Goal: Task Accomplishment & Management: Manage account settings

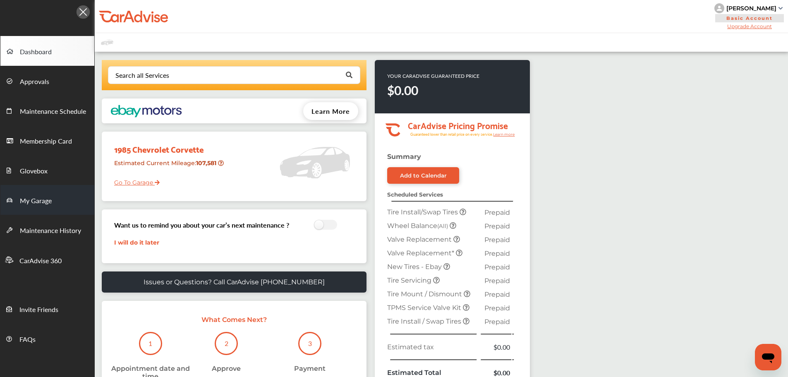
click at [55, 195] on link "My Garage" at bounding box center [47, 200] width 94 height 30
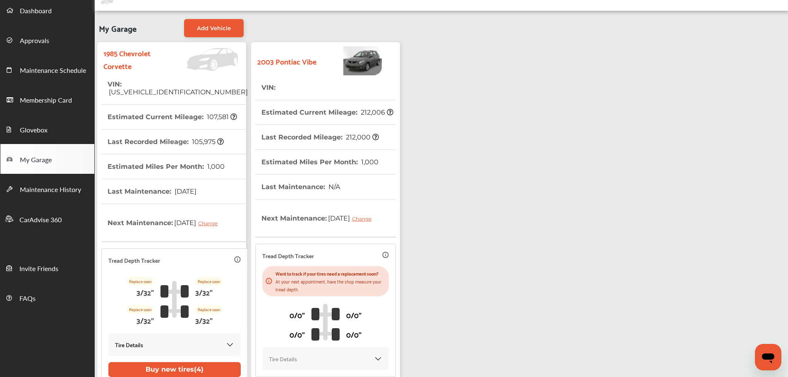
scroll to position [83, 0]
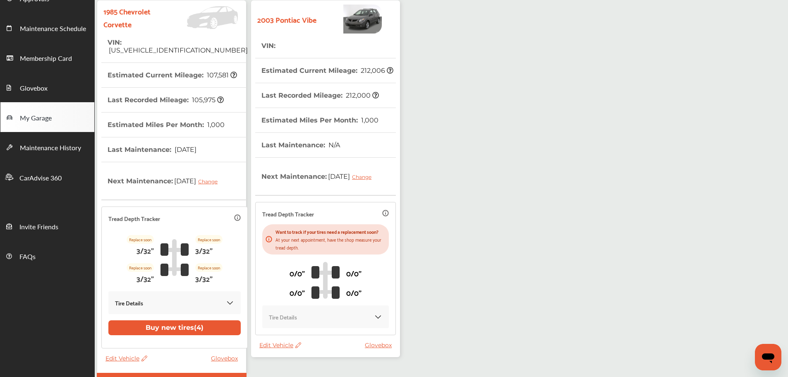
click at [268, 349] on span "Edit Vehicle" at bounding box center [280, 344] width 42 height 7
click at [310, 344] on div "Edit" at bounding box center [305, 343] width 74 height 13
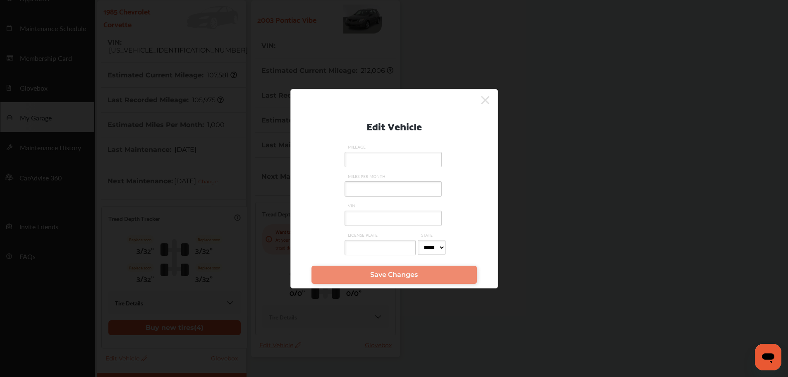
click at [376, 220] on input "VIN" at bounding box center [393, 218] width 97 height 15
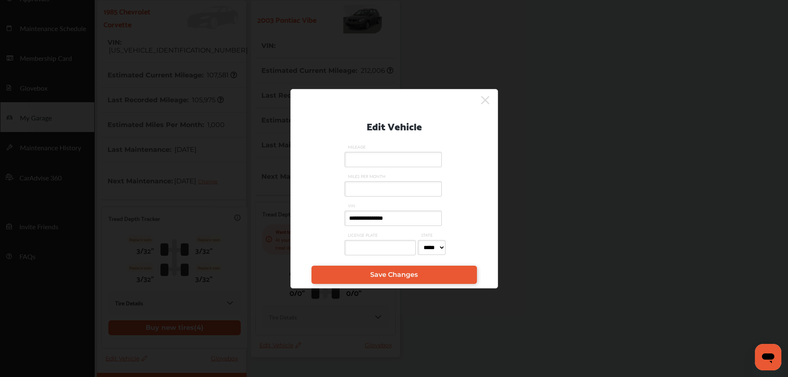
click at [392, 218] on input "**********" at bounding box center [393, 218] width 97 height 15
type input "**********"
click at [381, 155] on input "MILEAGE" at bounding box center [393, 159] width 97 height 15
type input "******"
click at [396, 275] on span "Save Changes" at bounding box center [394, 275] width 48 height 8
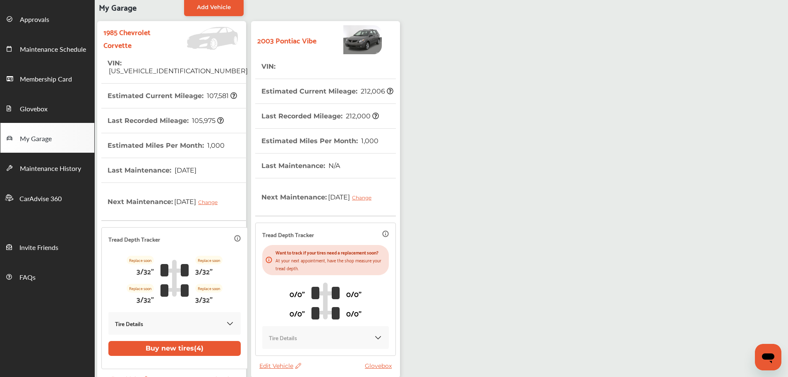
scroll to position [41, 0]
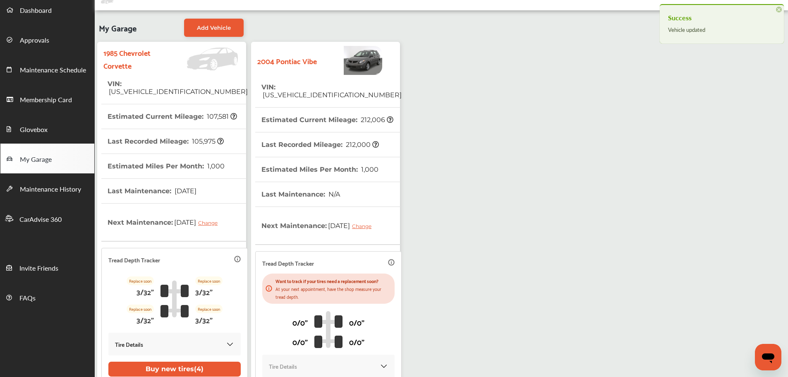
click at [311, 91] on span "[US_VEHICLE_IDENTIFICATION_NUMBER]" at bounding box center [331, 95] width 140 height 8
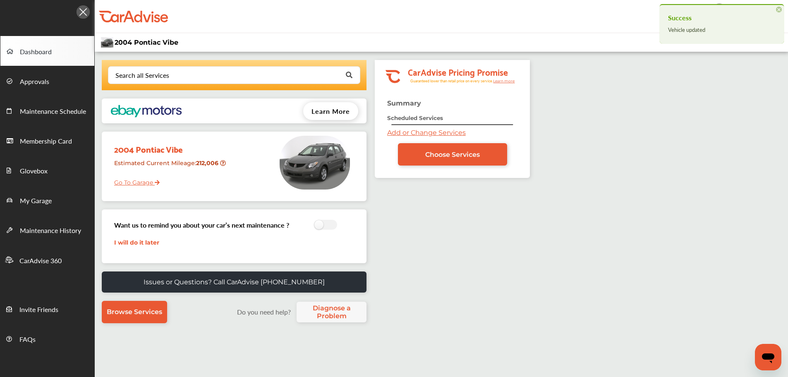
drag, startPoint x: 311, startPoint y: 85, endPoint x: 450, endPoint y: 263, distance: 225.7
click at [451, 264] on div "Search all Services Looking for something we don’t seem to have? Contact us. .s…" at bounding box center [312, 258] width 435 height 396
click at [50, 208] on link "My Garage" at bounding box center [47, 200] width 94 height 30
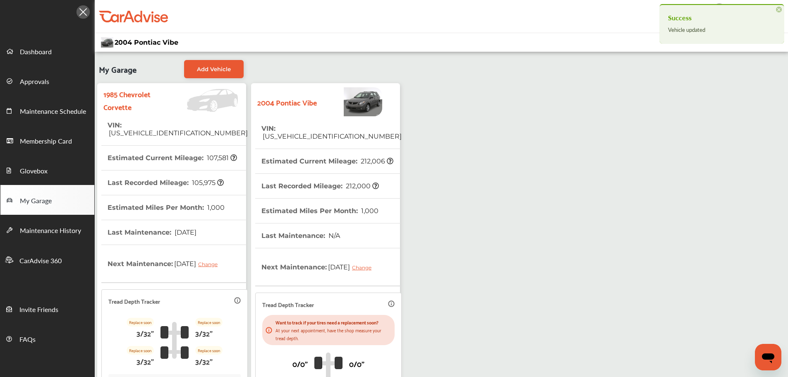
click at [314, 132] on span "[US_VEHICLE_IDENTIFICATION_NUMBER]" at bounding box center [331, 136] width 140 height 8
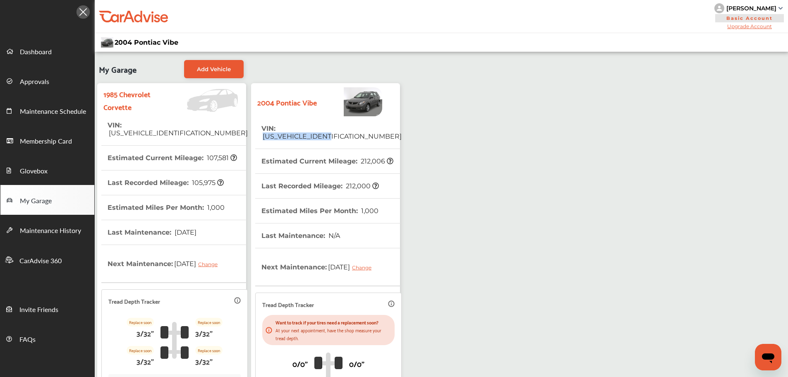
copy span "[US_VEHICLE_IDENTIFICATION_NUMBER]"
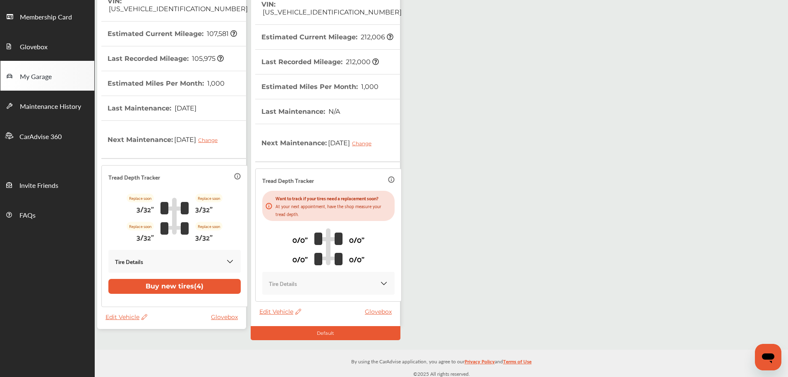
click at [483, 207] on div "My Garage Add Vehicle 1985 Chevrolet Corvette VIN : [US_VEHICLE_IDENTIFICATION_…" at bounding box center [441, 139] width 693 height 422
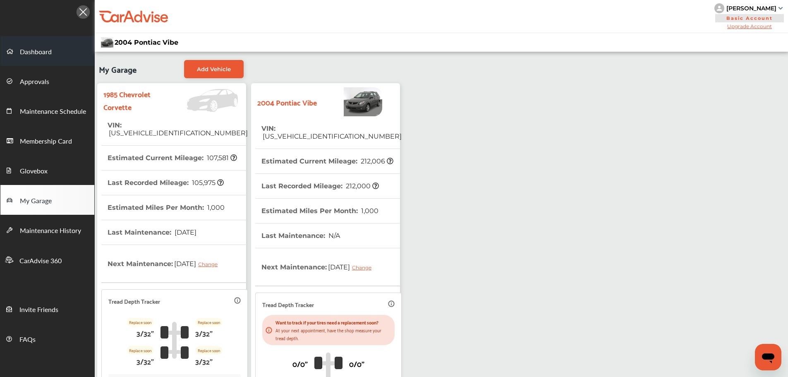
click at [56, 52] on link "Dashboard" at bounding box center [47, 51] width 94 height 30
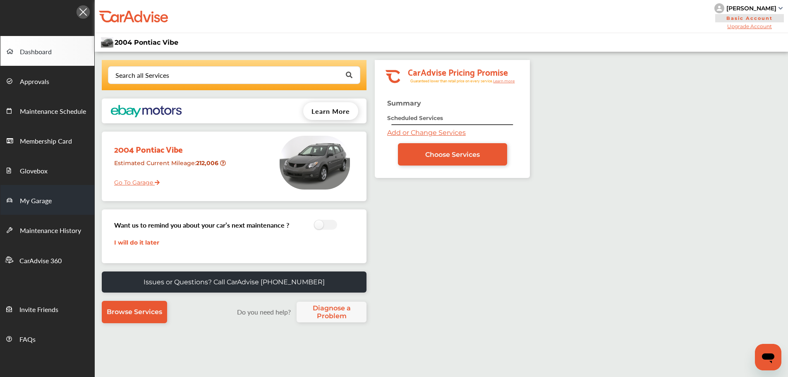
click at [56, 196] on link "My Garage" at bounding box center [47, 200] width 94 height 30
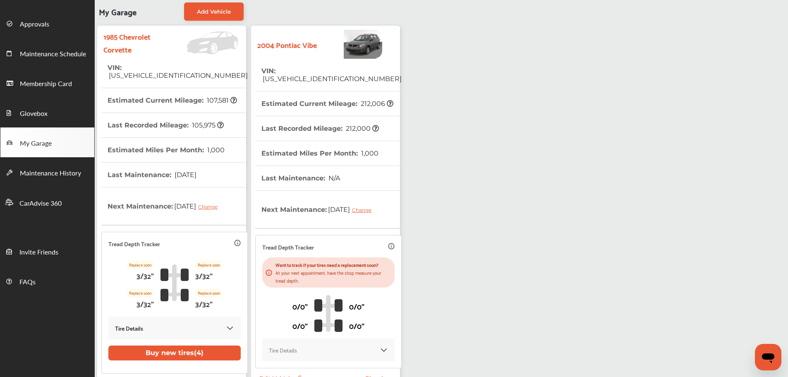
scroll to position [127, 0]
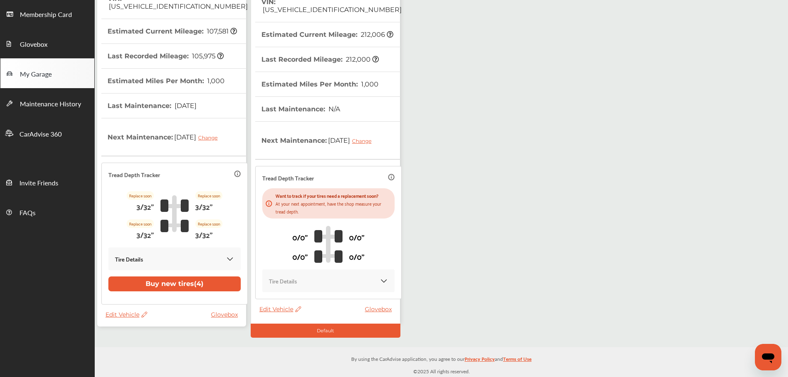
click at [127, 311] on span "Edit Vehicle" at bounding box center [127, 314] width 42 height 7
click at [167, 341] on div "Use this vehicle" at bounding box center [164, 344] width 74 height 13
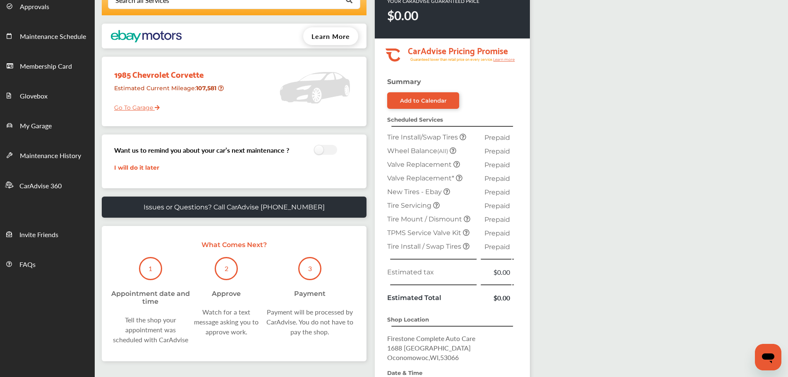
scroll to position [165, 0]
